Goal: Register for event/course

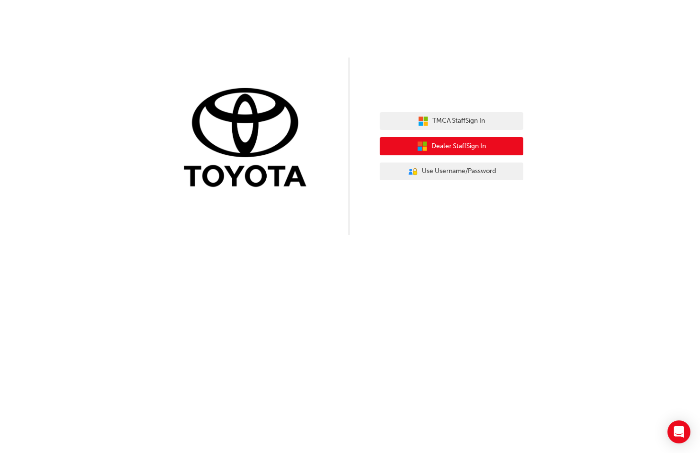
click at [472, 147] on span "Dealer Staff Sign In" at bounding box center [458, 146] width 55 height 11
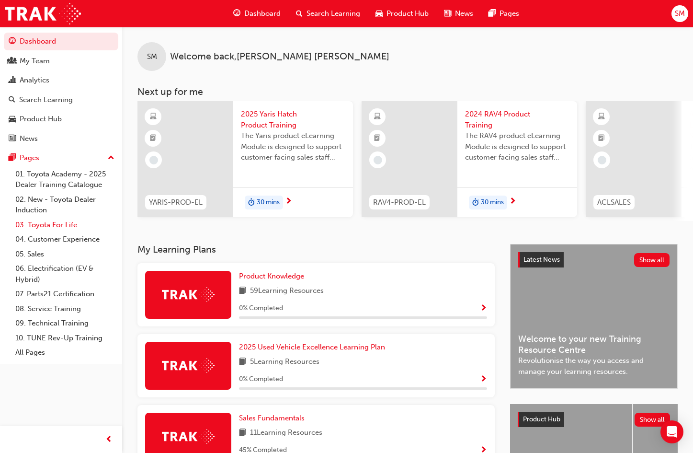
click at [52, 224] on link "03. Toyota For Life" at bounding box center [64, 224] width 107 height 15
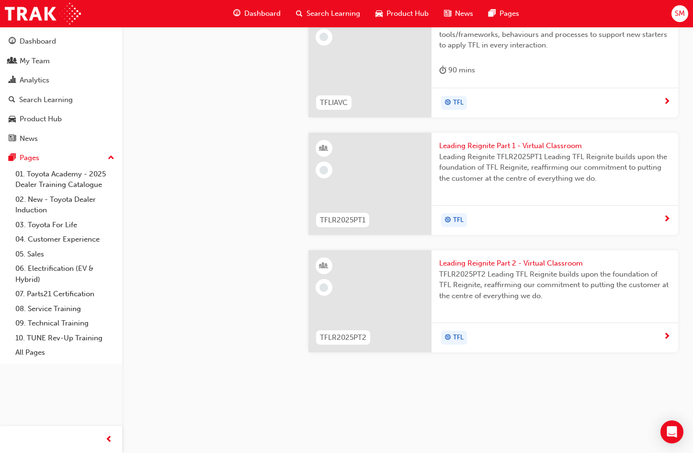
scroll to position [862, 0]
click at [511, 88] on div "Toyota For Life In Action - Virtual Classroom This is a 90 minute virtual class…" at bounding box center [554, 44] width 247 height 88
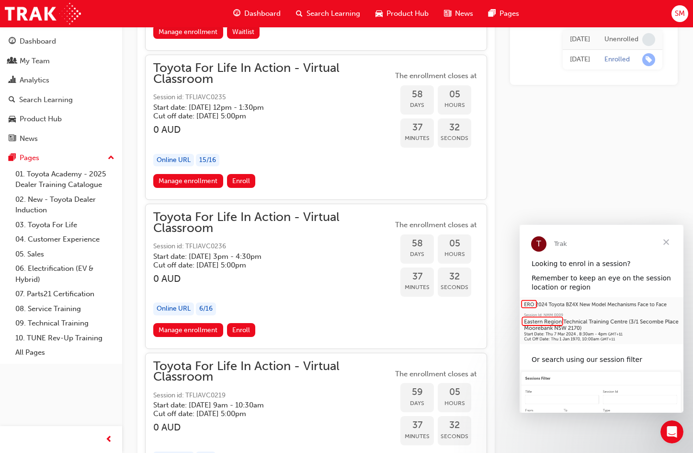
scroll to position [10488, 0]
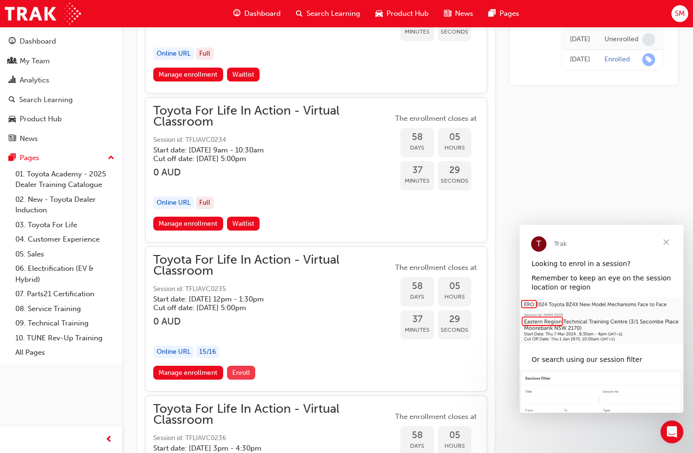
click at [239, 370] on span "Enroll" at bounding box center [241, 372] width 18 height 8
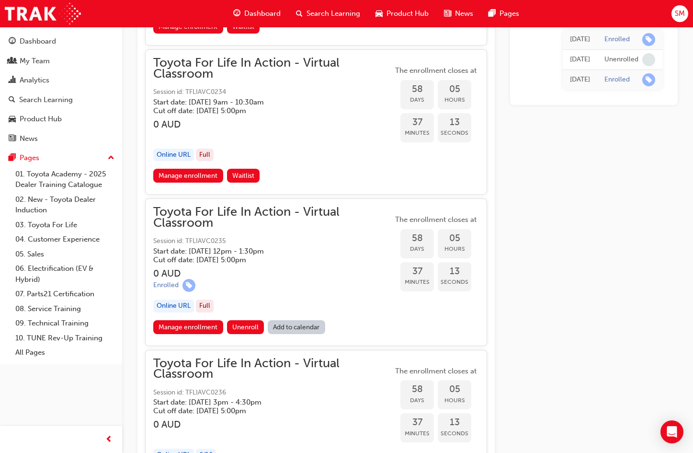
scroll to position [10679, 0]
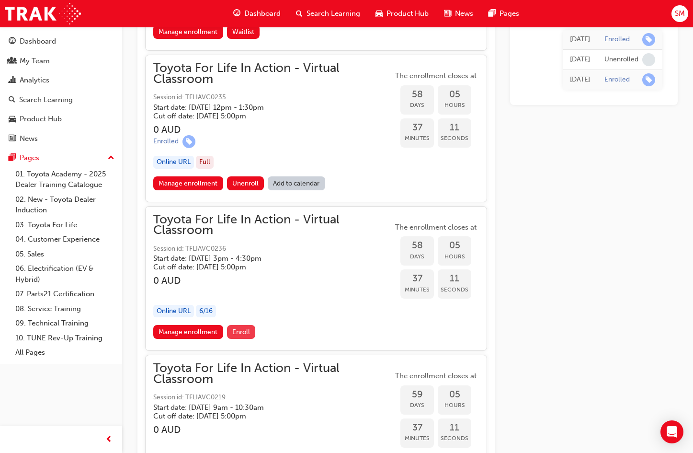
click at [247, 335] on span "Enroll" at bounding box center [241, 332] width 18 height 8
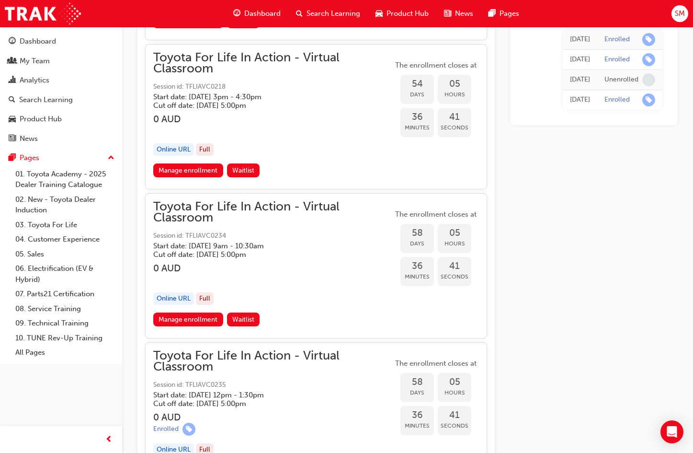
scroll to position [10584, 0]
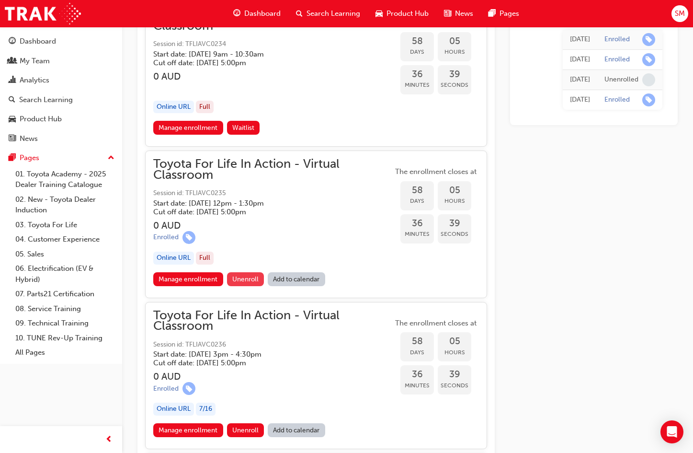
click at [258, 281] on span "Unenroll" at bounding box center [245, 279] width 26 height 8
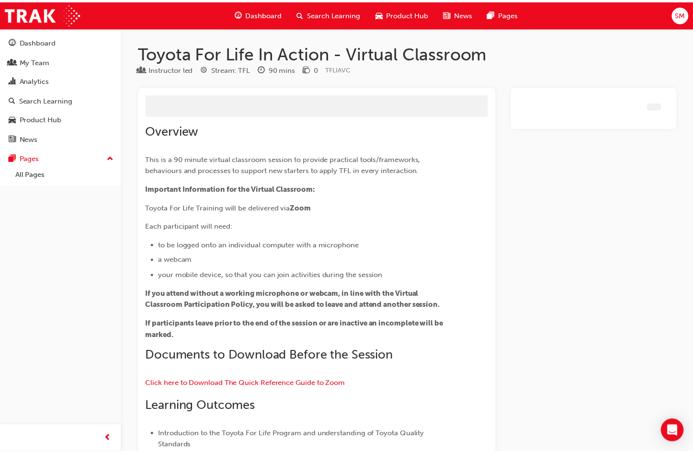
scroll to position [383, 0]
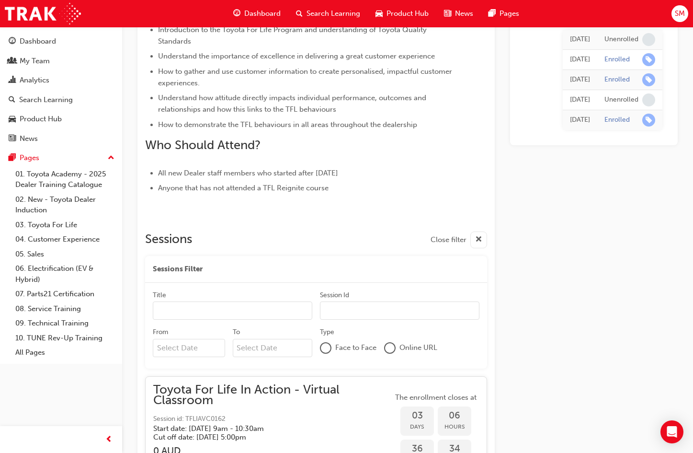
click at [177, 351] on input "From" at bounding box center [189, 348] width 72 height 18
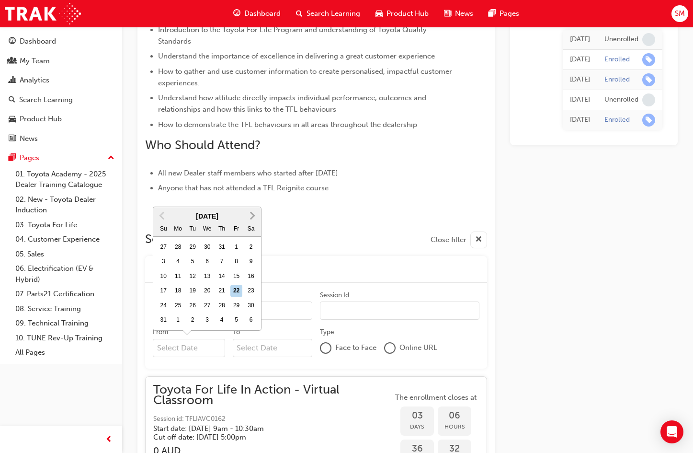
click at [251, 215] on span "Next Month" at bounding box center [251, 215] width 0 height 11
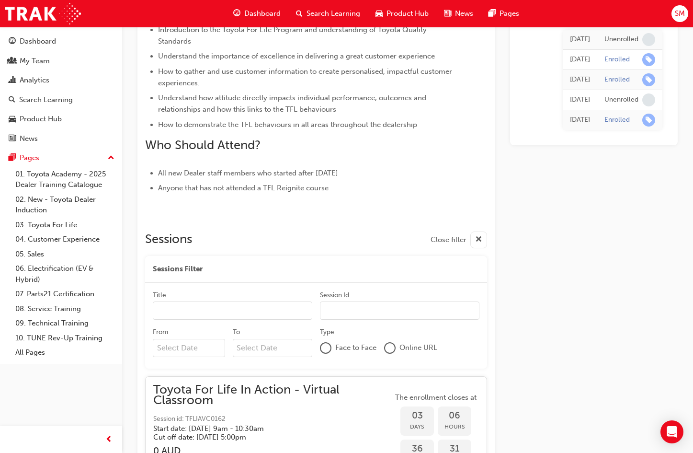
click at [251, 215] on div at bounding box center [316, 212] width 342 height 8
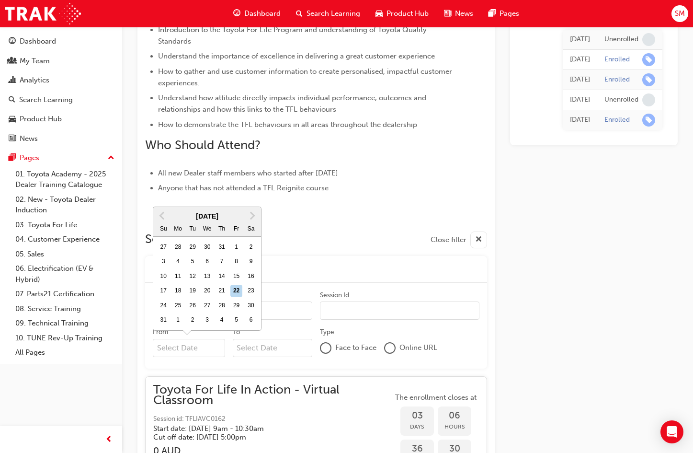
click at [183, 348] on input "From Previous Month Next Month August 2025 Su Mo Tu We Th Fr Sa 27 28 29 30 31 …" at bounding box center [189, 348] width 72 height 18
click at [248, 218] on button "Next Month" at bounding box center [252, 215] width 15 height 15
click at [253, 232] on button "Next Month" at bounding box center [252, 230] width 15 height 15
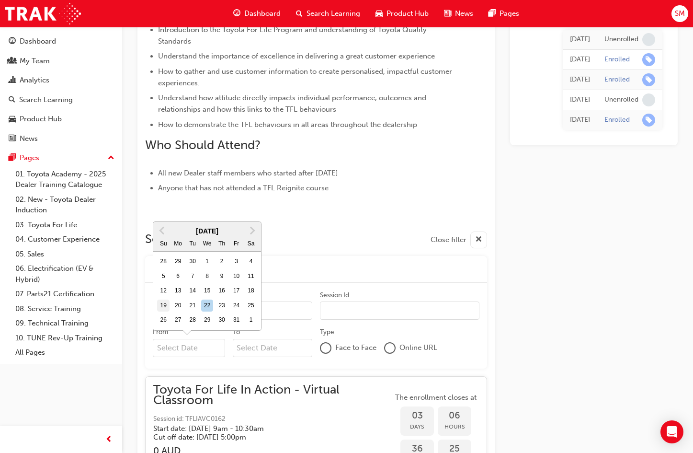
click at [164, 305] on div "19" at bounding box center [163, 305] width 12 height 12
click at [164, 339] on input "From [DATE] Previous Month Next Month [DATE] Su Mo Tu We Th Fr Sa 28 29 30 1 2 …" at bounding box center [189, 348] width 72 height 18
type input "[DATE]"
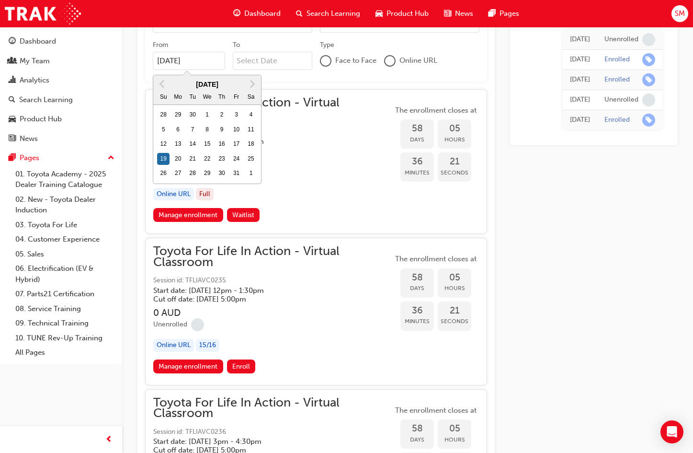
scroll to position [814, 0]
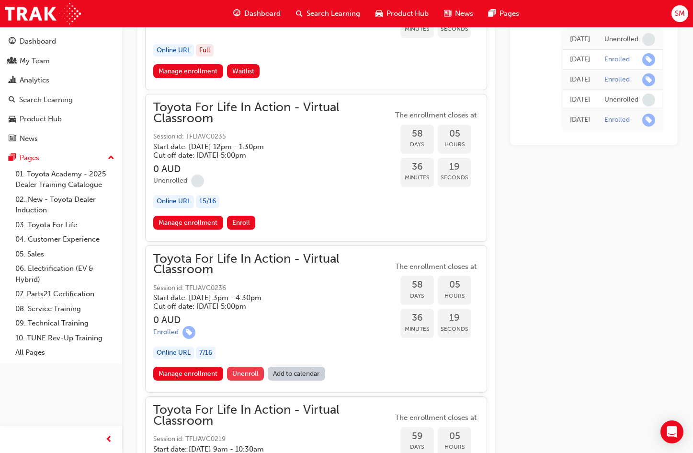
click at [240, 376] on span "Unenroll" at bounding box center [245, 373] width 26 height 8
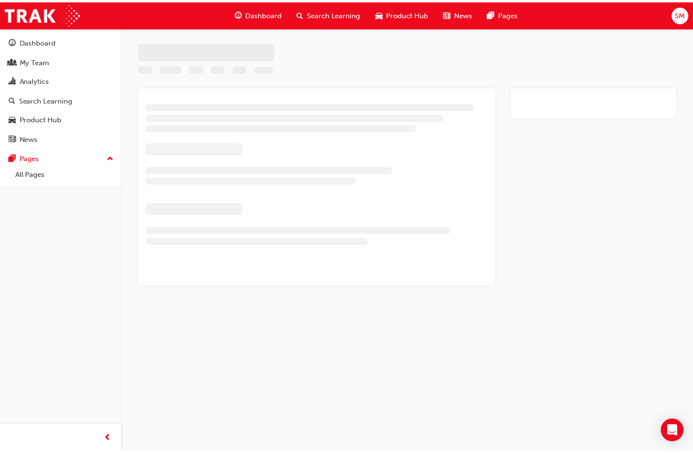
scroll to position [383, 0]
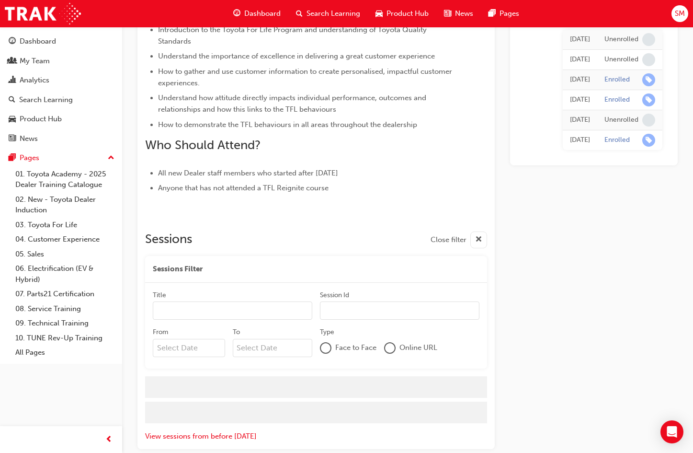
click at [220, 342] on input "From" at bounding box center [189, 348] width 72 height 18
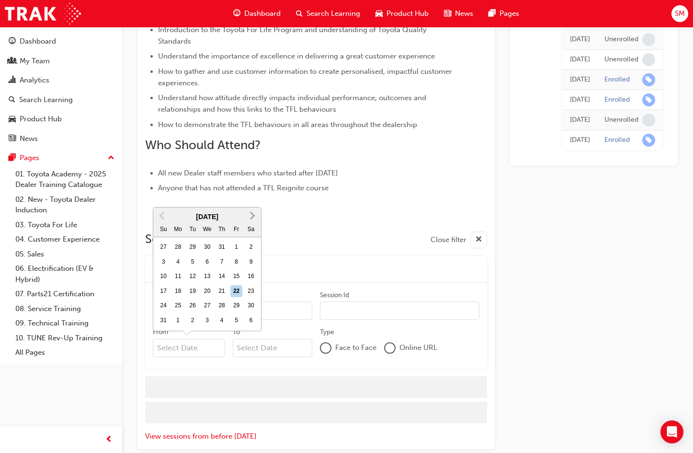
click at [254, 210] on button "Next Month" at bounding box center [252, 215] width 15 height 15
click at [254, 210] on div at bounding box center [316, 212] width 342 height 8
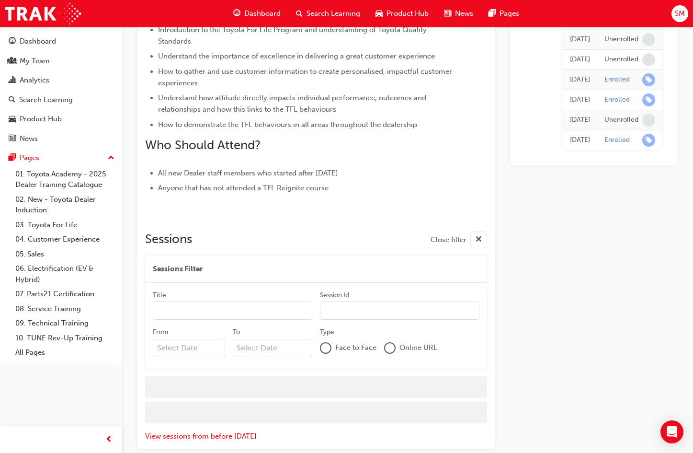
click at [214, 344] on input "From" at bounding box center [189, 348] width 72 height 18
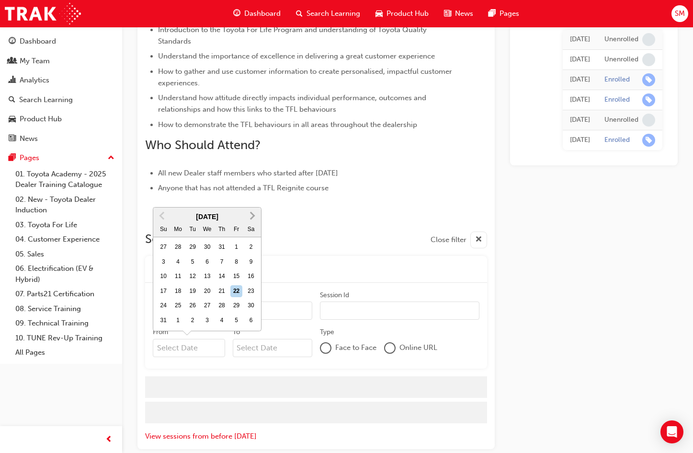
click at [257, 220] on button "Next Month" at bounding box center [252, 215] width 15 height 15
click at [251, 232] on span "Next Month" at bounding box center [251, 230] width 0 height 11
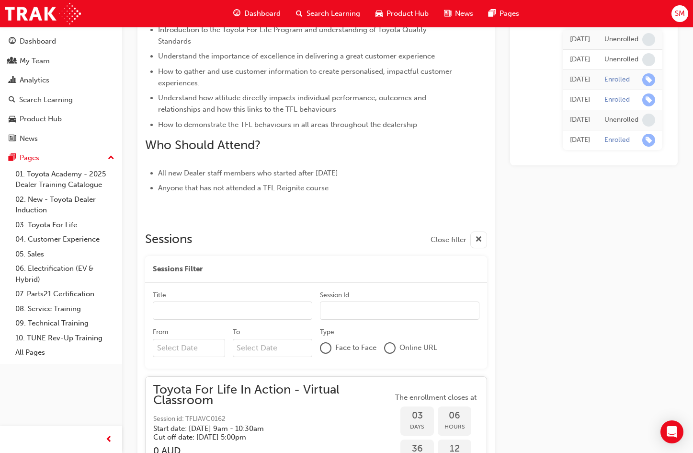
click at [167, 303] on input "Title" at bounding box center [232, 310] width 159 height 18
click at [193, 347] on input "From" at bounding box center [189, 348] width 72 height 18
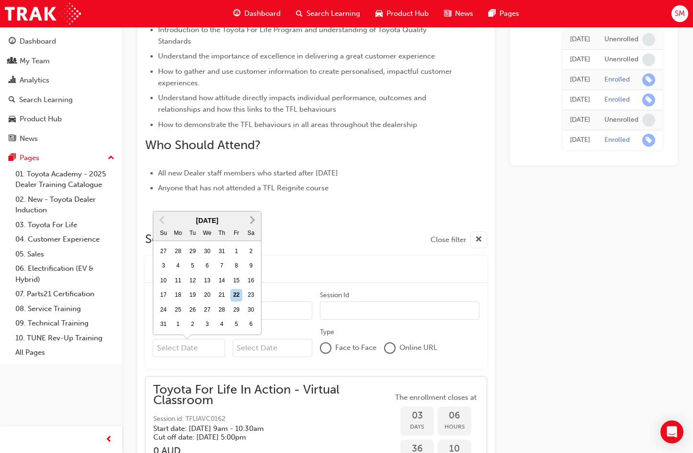
click at [251, 221] on span "Next Month" at bounding box center [251, 219] width 0 height 11
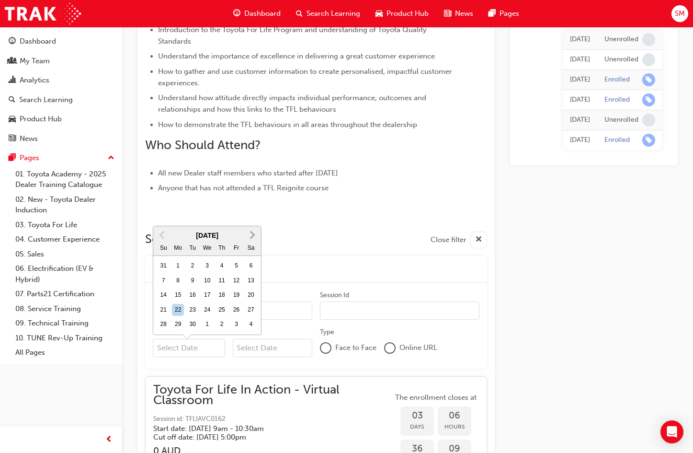
click at [248, 238] on button "Next Month" at bounding box center [252, 234] width 15 height 15
click at [163, 308] on div "19" at bounding box center [163, 310] width 12 height 12
click at [163, 339] on input "From [DATE] Previous Month Next Month [DATE] Su Mo Tu We Th Fr Sa 28 29 30 1 2 …" at bounding box center [189, 348] width 72 height 18
type input "[DATE]"
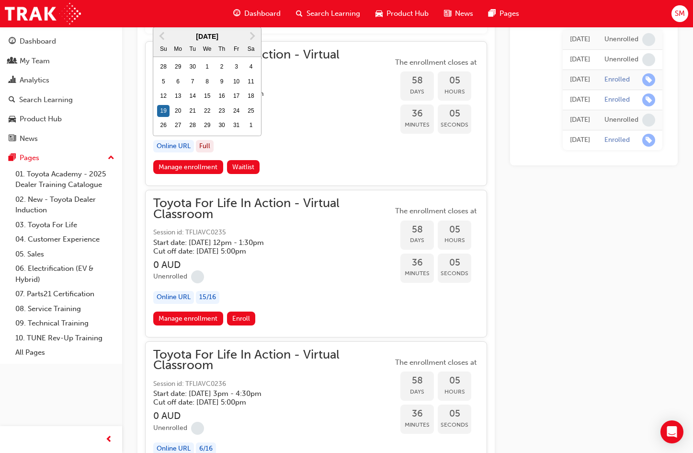
scroll to position [766, 0]
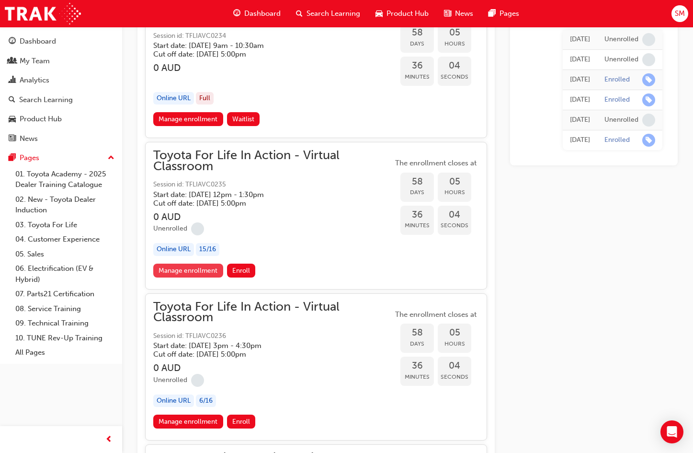
click at [185, 267] on link "Manage enrollment" at bounding box center [188, 270] width 70 height 14
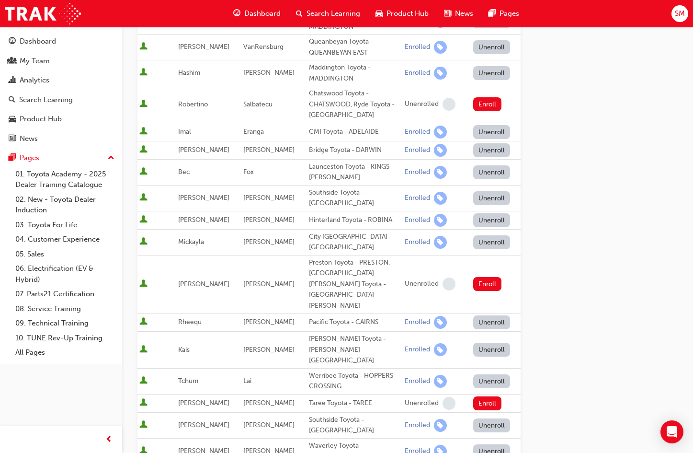
scroll to position [335, 0]
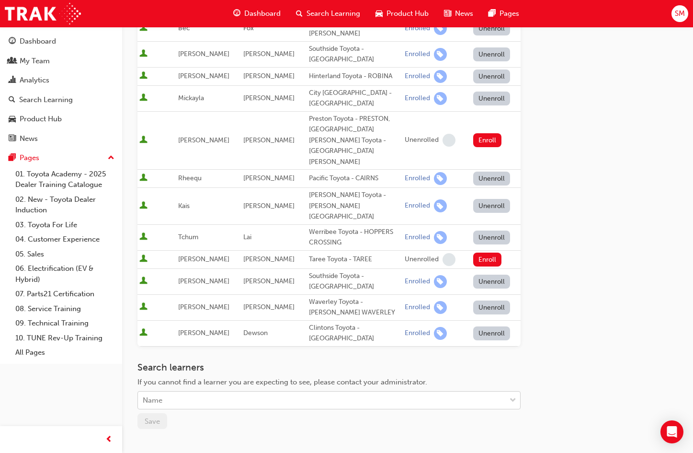
click at [296, 392] on div "Name" at bounding box center [322, 400] width 368 height 17
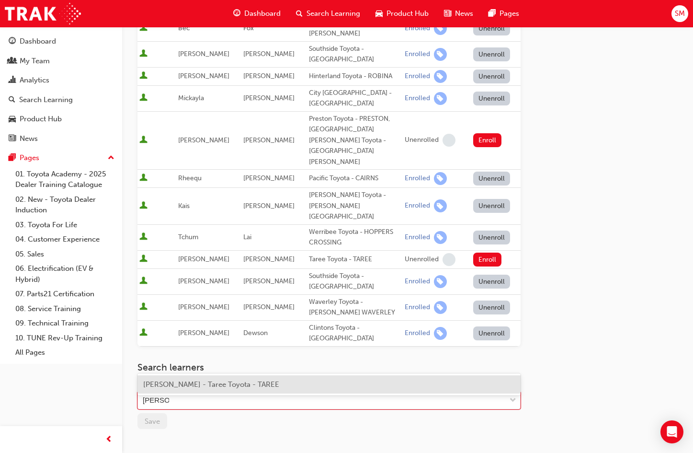
type input "[PERSON_NAME]"
click at [284, 372] on div "Search learners If you cannot find a learner you are expecting to see, please c…" at bounding box center [328, 396] width 383 height 68
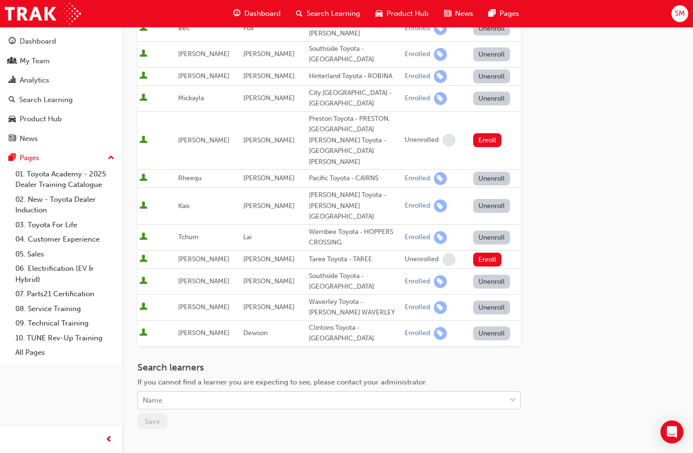
click at [233, 392] on div "Name" at bounding box center [322, 400] width 368 height 17
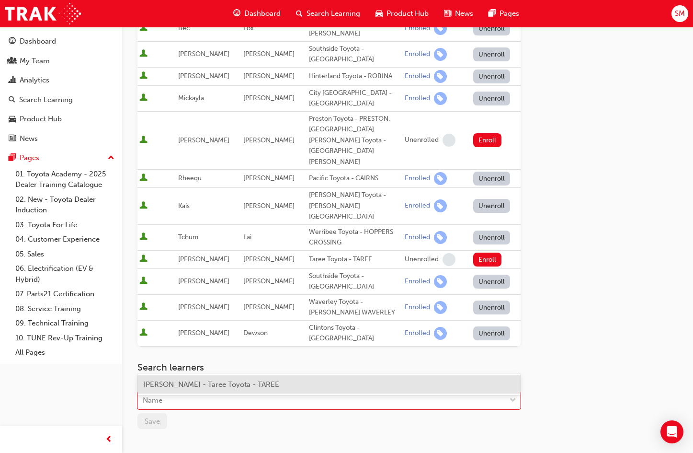
click at [229, 383] on span "[PERSON_NAME] - Taree Toyota - TAREE" at bounding box center [211, 384] width 136 height 9
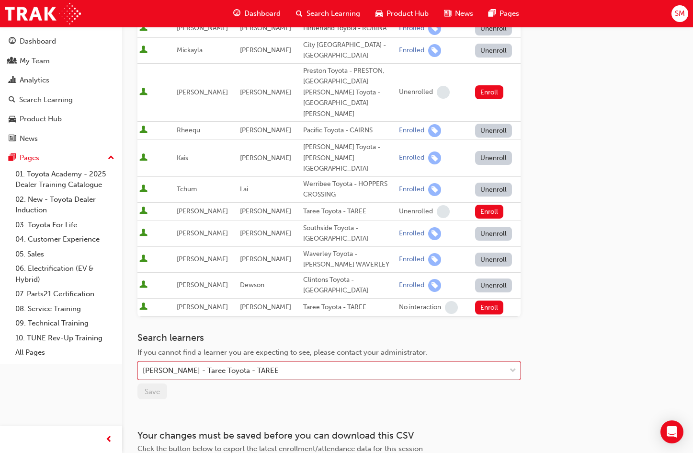
scroll to position [419, 0]
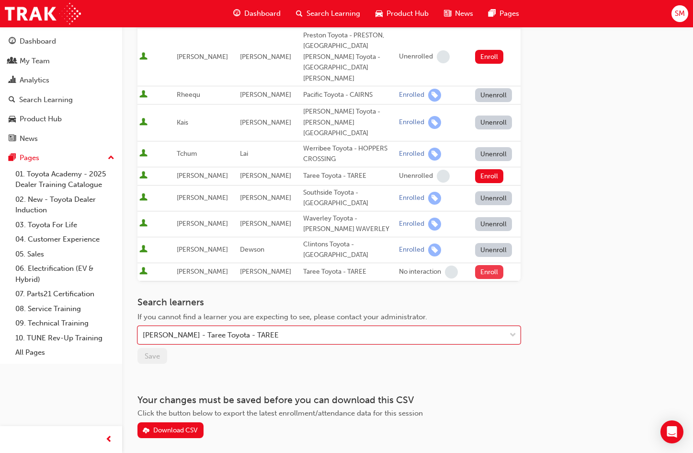
click at [486, 265] on button "Enroll" at bounding box center [489, 272] width 29 height 14
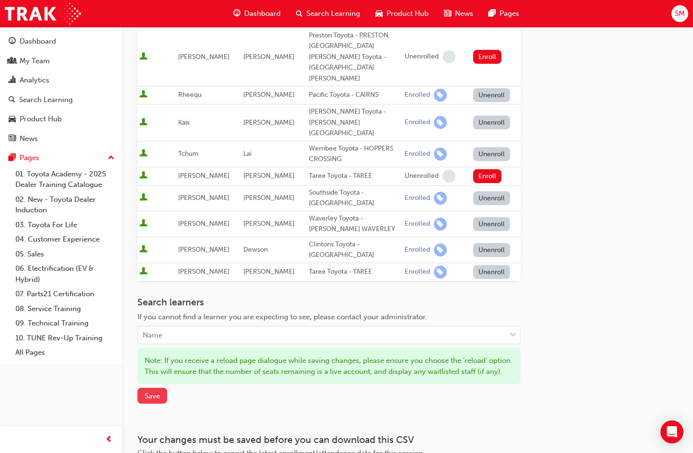
click at [145, 387] on button "Save" at bounding box center [152, 395] width 30 height 16
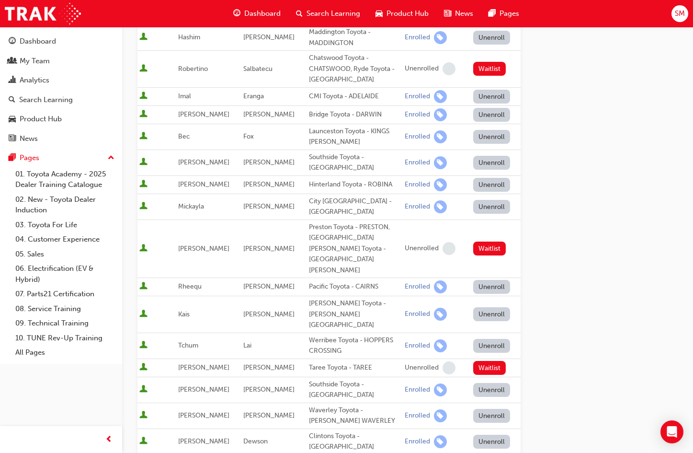
scroll to position [0, 0]
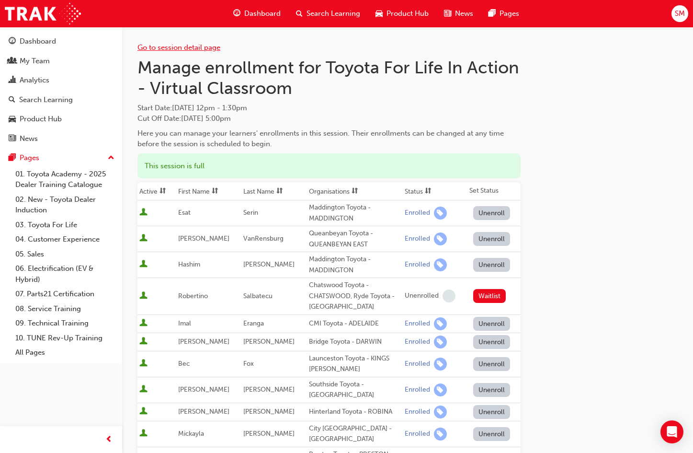
click at [191, 51] on link "Go to session detail page" at bounding box center [178, 47] width 83 height 9
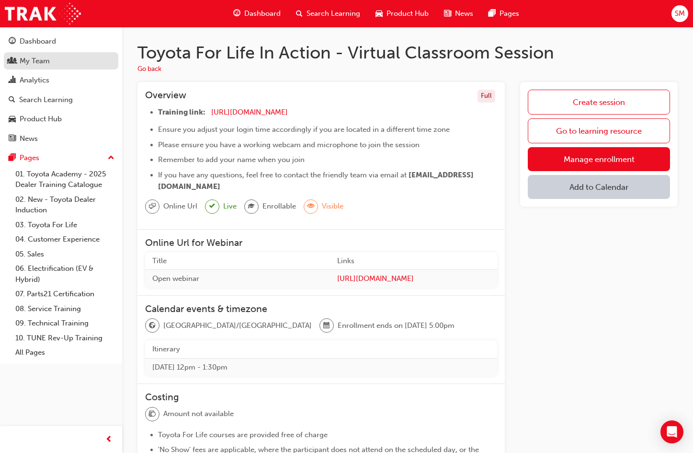
click at [41, 58] on div "My Team" at bounding box center [35, 61] width 30 height 11
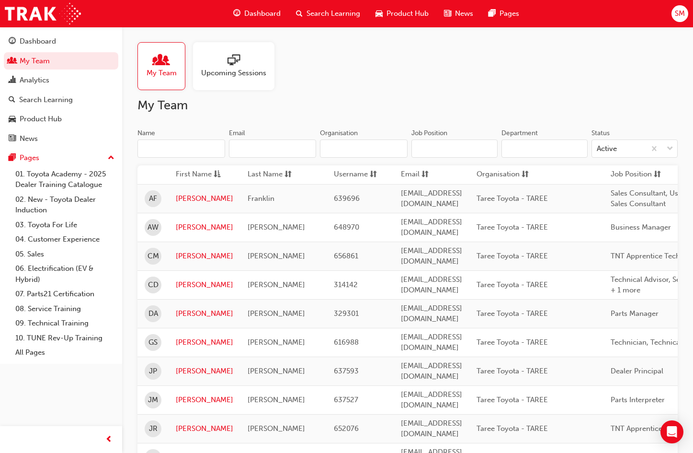
click at [260, 69] on span "Upcoming Sessions" at bounding box center [233, 73] width 65 height 11
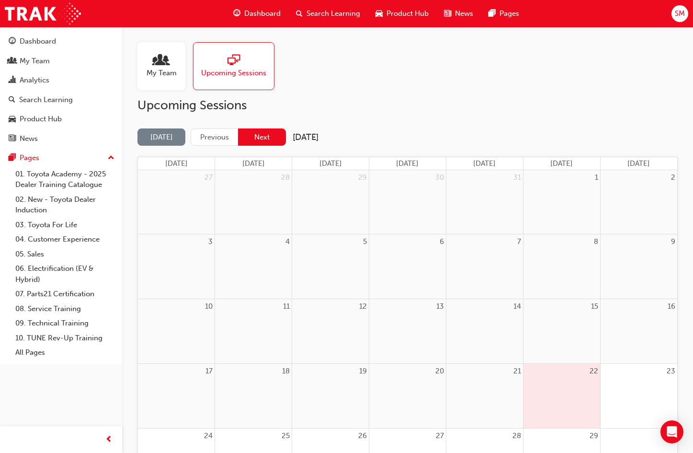
click at [266, 140] on button "Next" at bounding box center [262, 137] width 48 height 18
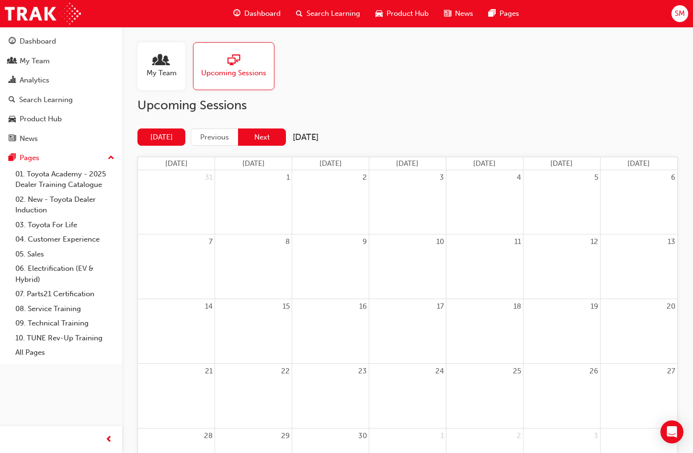
click at [266, 140] on button "Next" at bounding box center [262, 137] width 48 height 18
click at [237, 381] on link "12:00pm - Toyota For Life In Action - Virtual Classroom" at bounding box center [253, 385] width 75 height 13
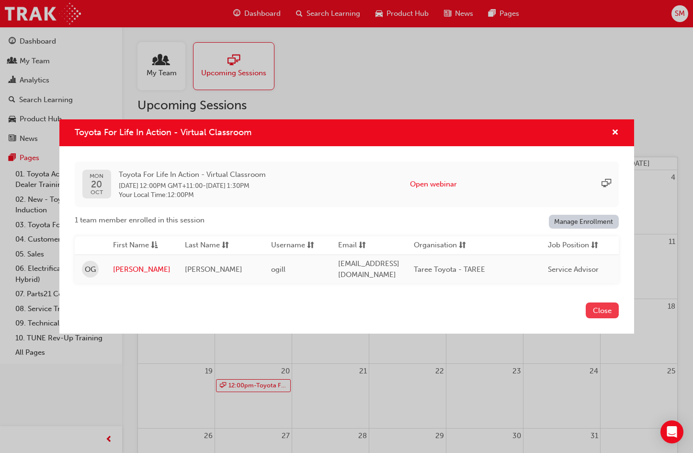
click at [605, 315] on button "Close" at bounding box center [602, 310] width 33 height 16
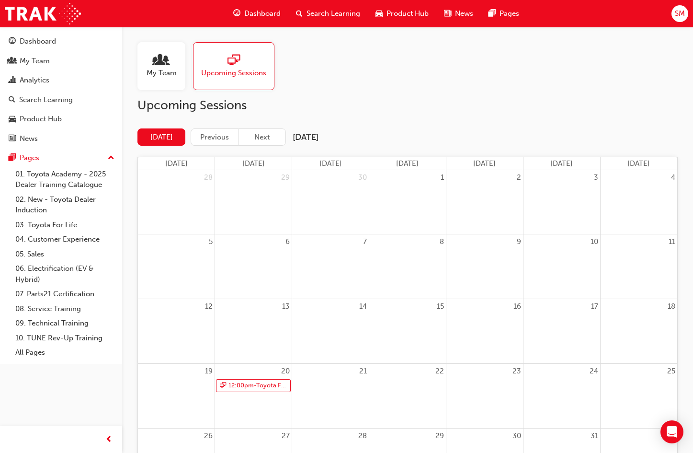
click at [157, 62] on span "people-icon" at bounding box center [161, 60] width 12 height 13
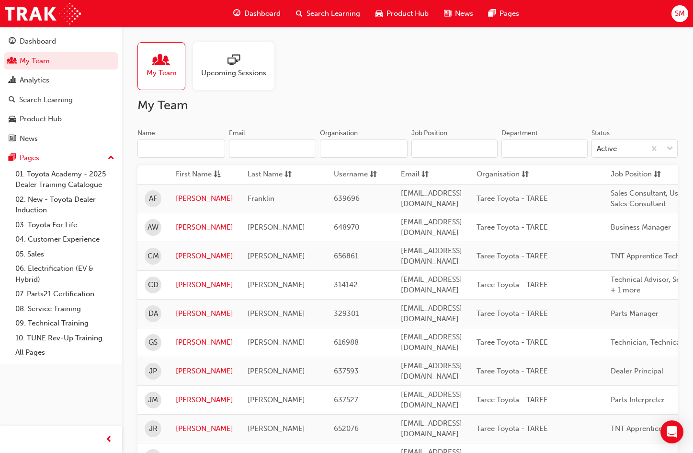
scroll to position [144, 0]
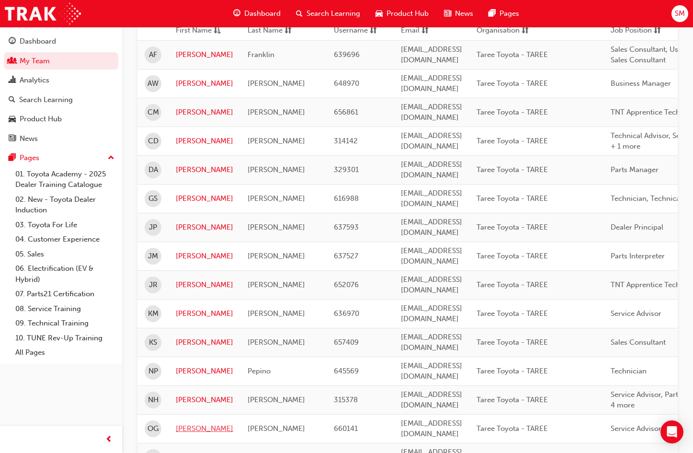
click at [184, 423] on link "[PERSON_NAME]" at bounding box center [204, 428] width 57 height 11
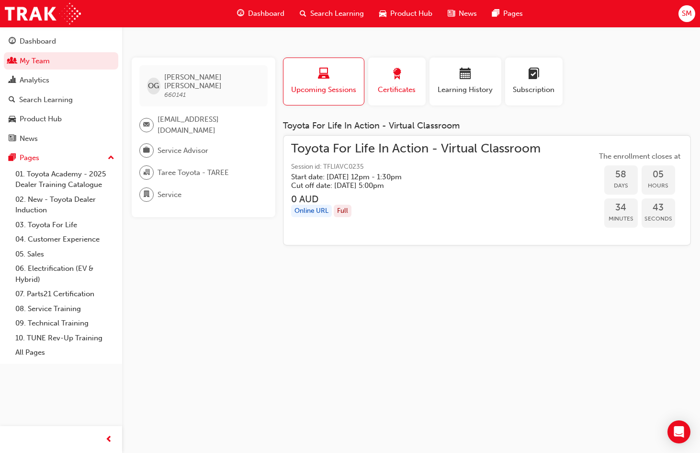
click at [414, 65] on button "Certificates" at bounding box center [396, 81] width 57 height 48
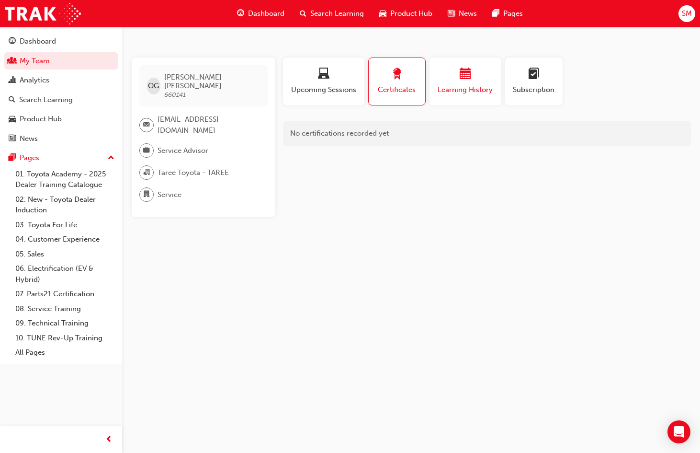
click at [473, 84] on div "Learning History" at bounding box center [465, 81] width 57 height 27
